Goal: Task Accomplishment & Management: Manage account settings

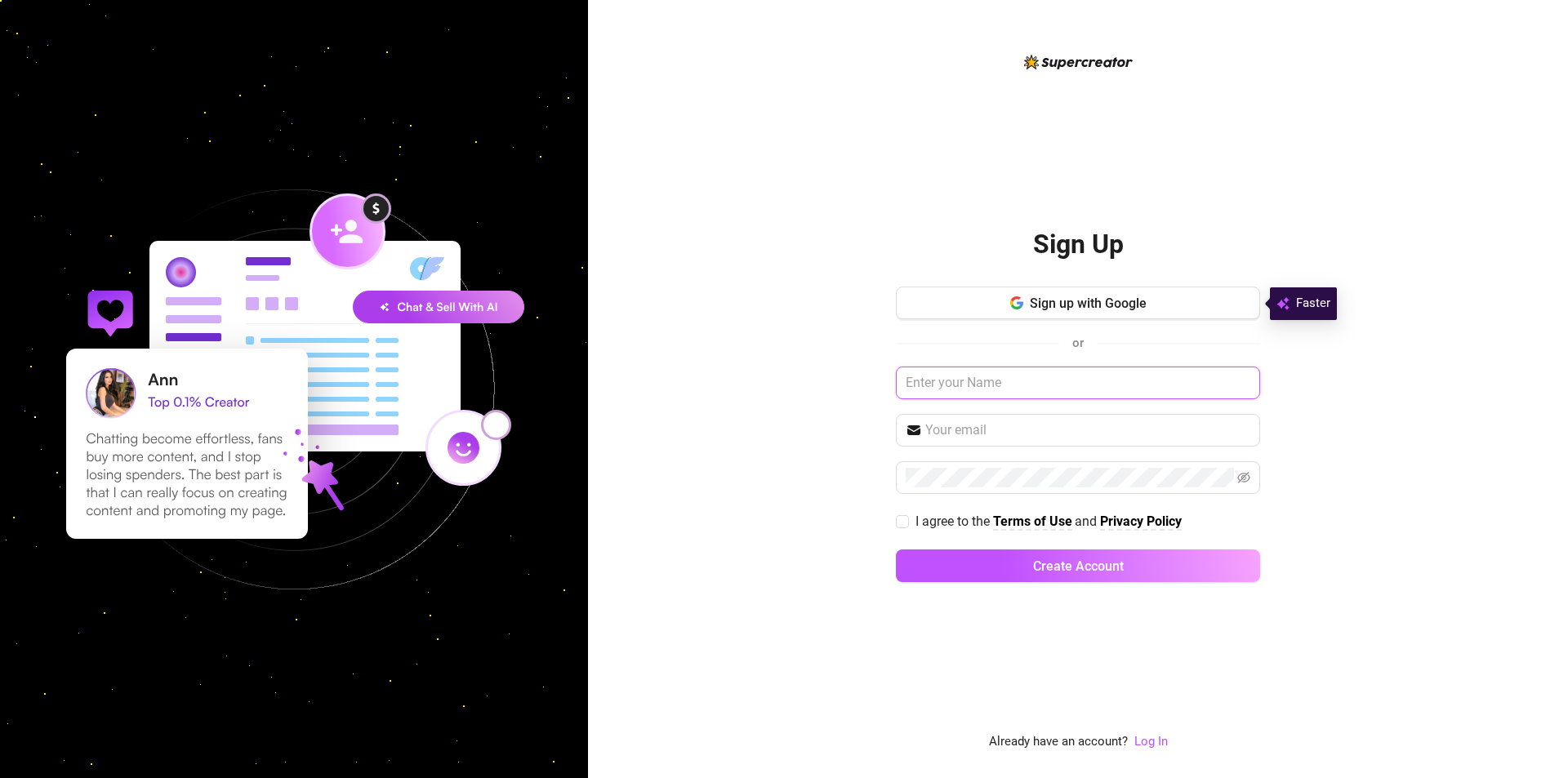
click at [1135, 381] on input "text" at bounding box center [1077, 383] width 364 height 33
click at [1079, 442] on span at bounding box center [1077, 431] width 364 height 33
click at [1080, 428] on input "text" at bounding box center [1088, 431] width 325 height 20
type input "[EMAIL_ADDRESS][PERSON_NAME][DOMAIN_NAME]"
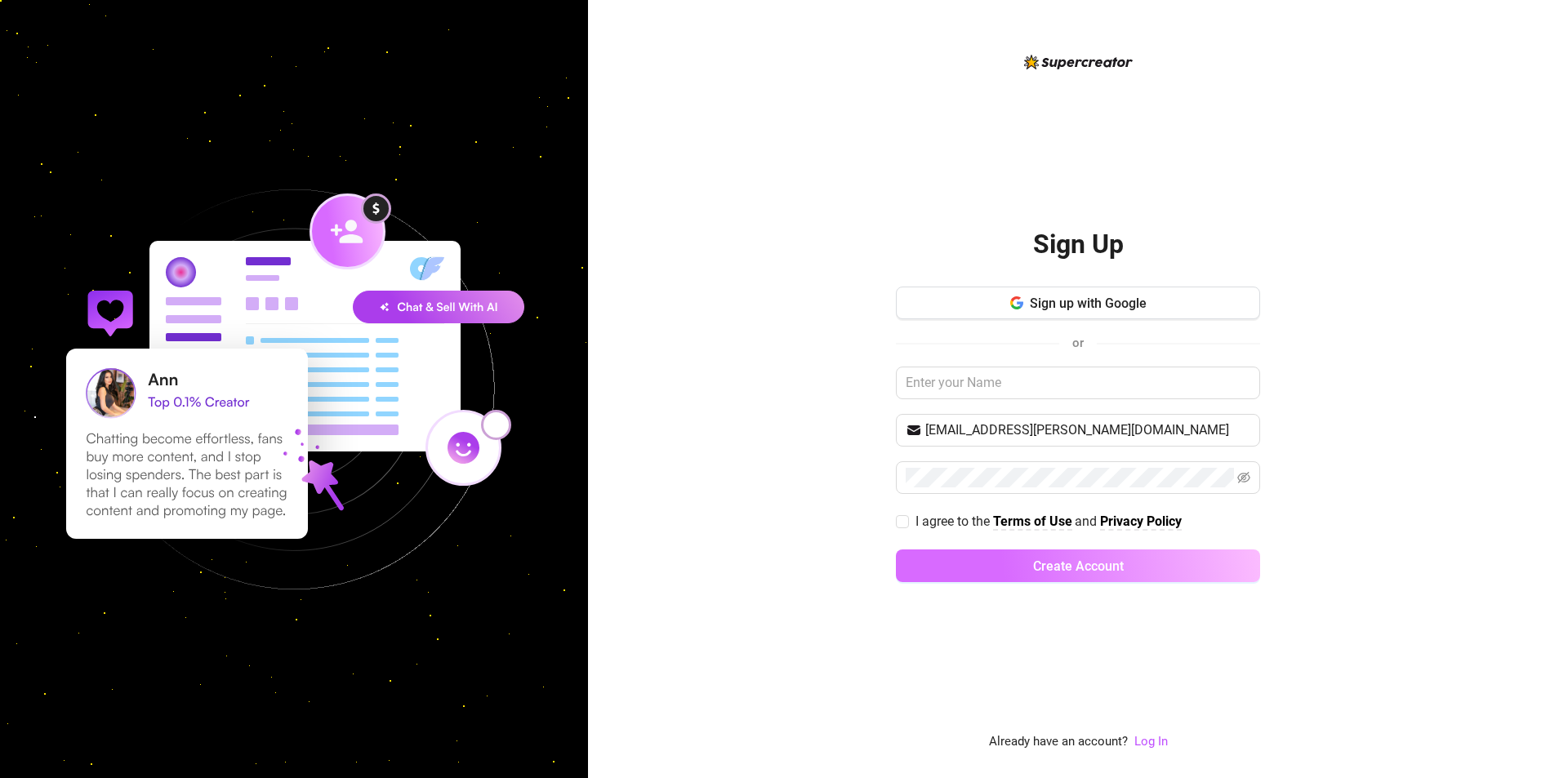
click at [1092, 572] on span "Create Account" at bounding box center [1079, 566] width 91 height 16
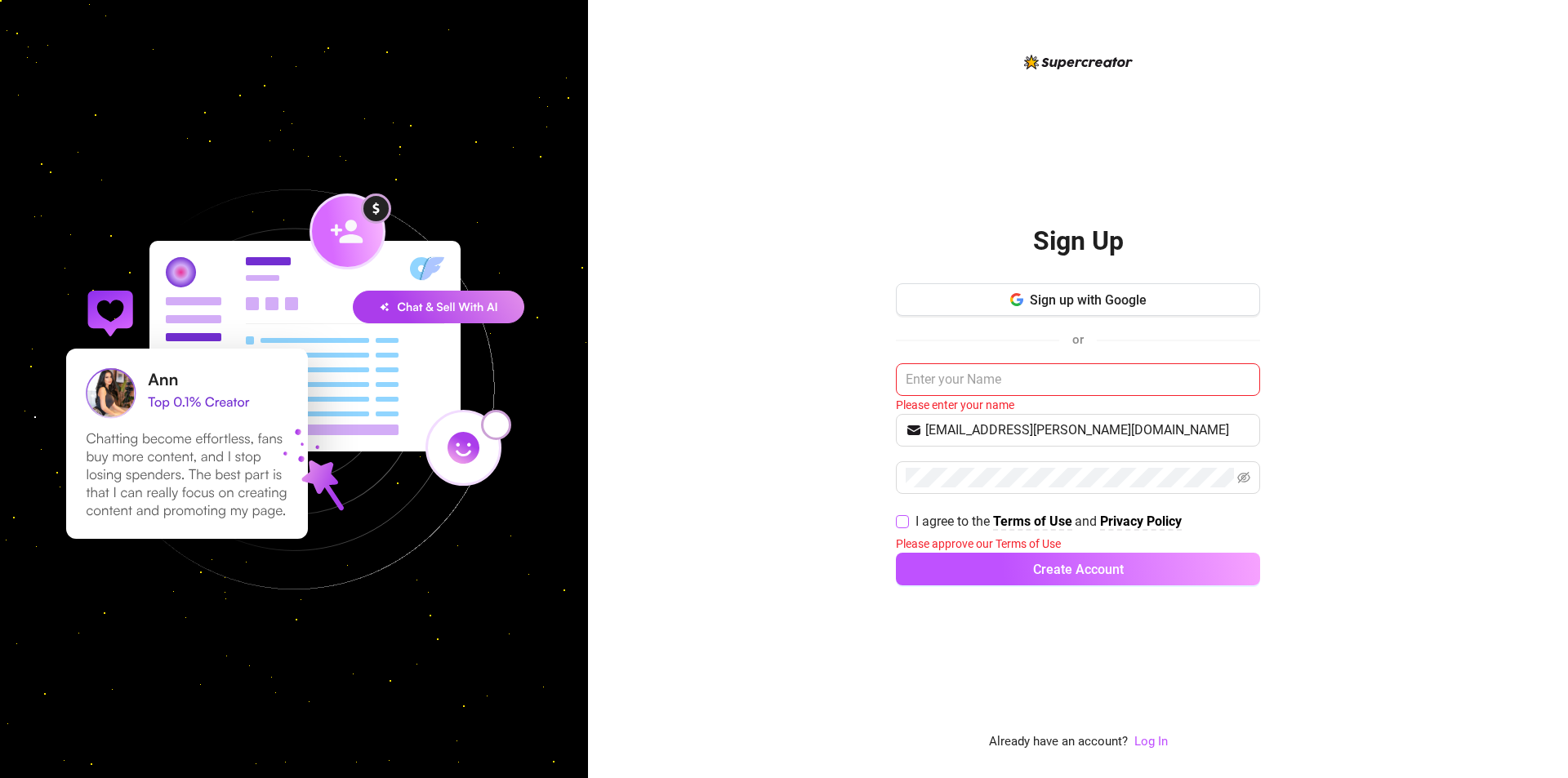
click at [899, 518] on input "I agree to the Terms of Use and Privacy Policy" at bounding box center [901, 521] width 12 height 12
checkbox input "true"
click at [1152, 752] on div "Sign Up Sign up with Google or Please enter your name Ddemarchi.maria@gmail.com…" at bounding box center [1077, 389] width 980 height 778
click at [1150, 749] on link "Log In" at bounding box center [1150, 743] width 34 height 20
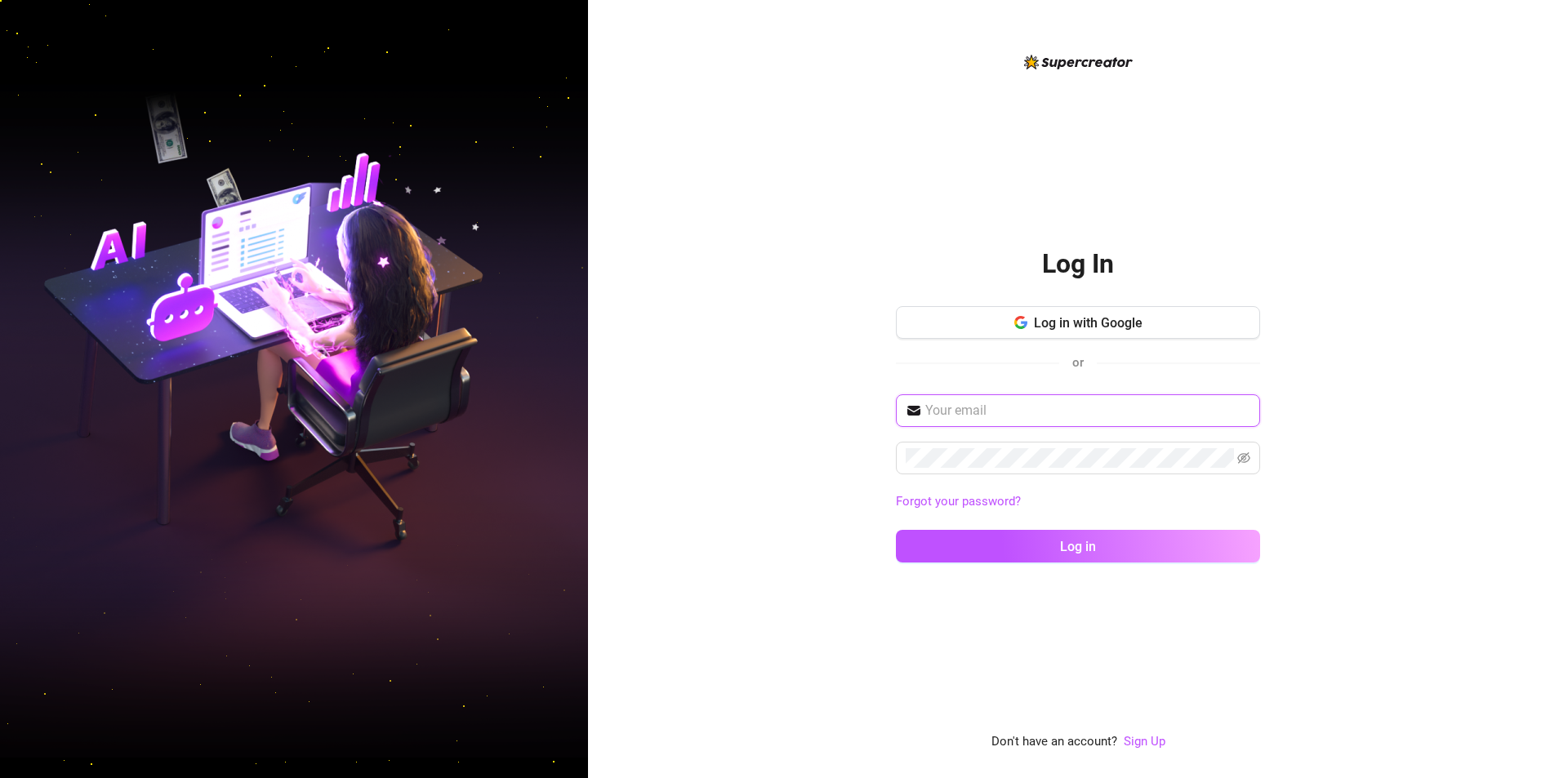
type input "[EMAIL_ADDRESS][PERSON_NAME][DOMAIN_NAME]"
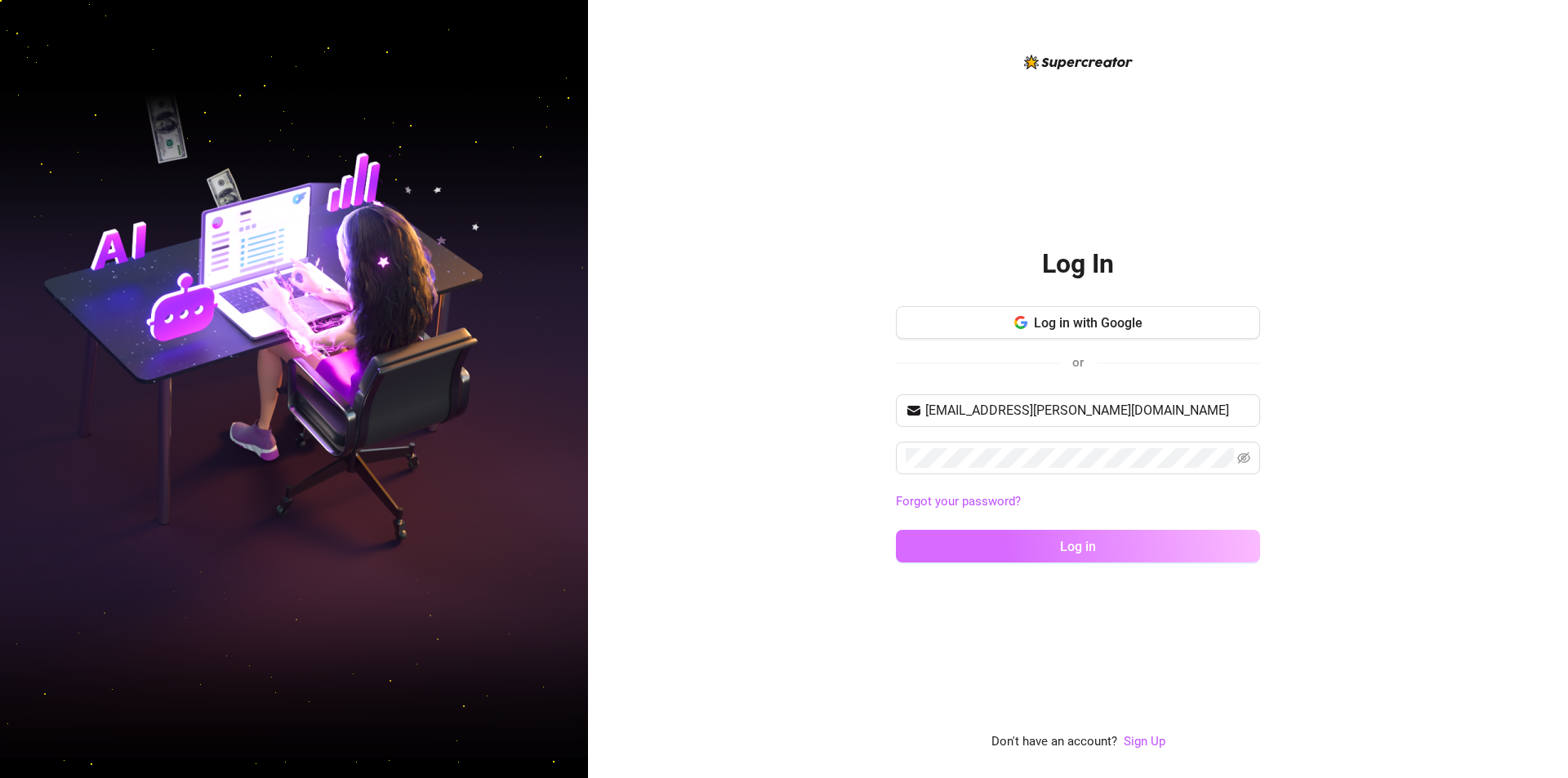
click at [1070, 530] on div "Ddemarchi.maria@gmail.com Forgot your password? Log in" at bounding box center [1077, 486] width 364 height 183
click at [1069, 540] on span "Log in" at bounding box center [1078, 546] width 36 height 16
click at [1138, 417] on input "[EMAIL_ADDRESS][PERSON_NAME][DOMAIN_NAME]" at bounding box center [1088, 411] width 325 height 20
type input "[EMAIL_ADDRESS][DOMAIN_NAME]"
click at [1133, 547] on button "Log in" at bounding box center [1077, 546] width 364 height 33
